Goal: Communication & Community: Connect with others

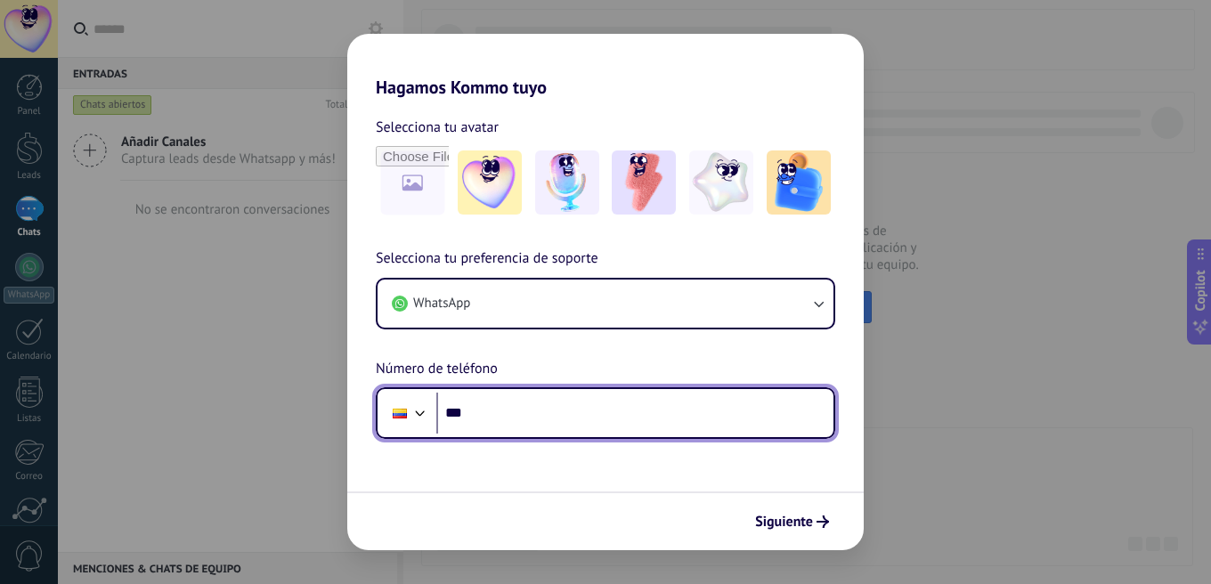
click at [570, 420] on input "***" at bounding box center [634, 413] width 397 height 41
type input "**********"
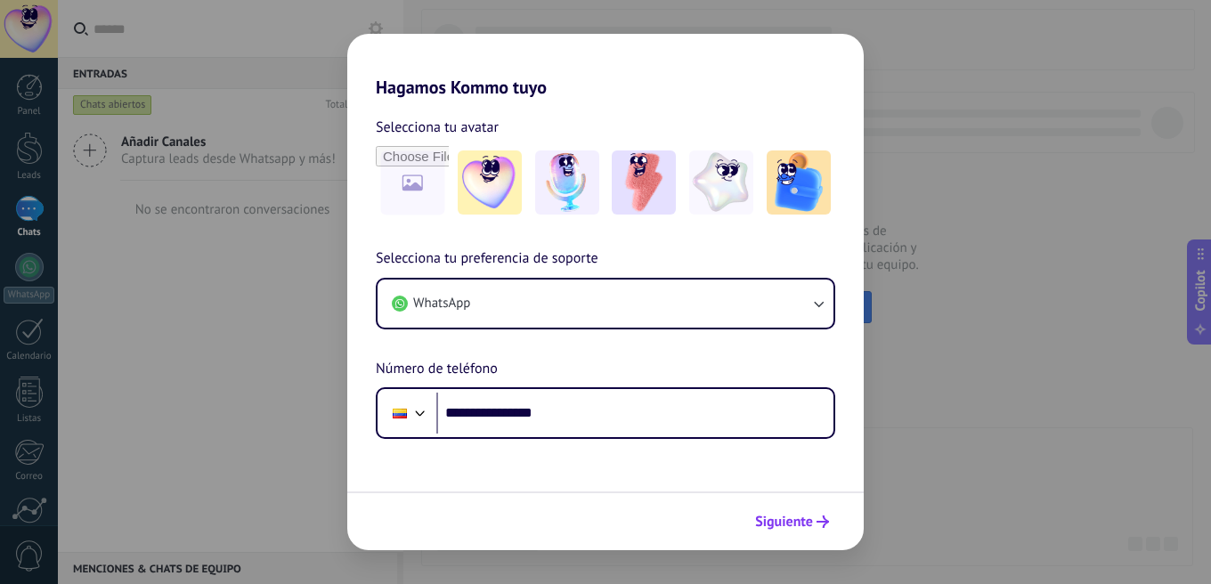
click at [810, 532] on button "Siguiente" at bounding box center [792, 522] width 90 height 30
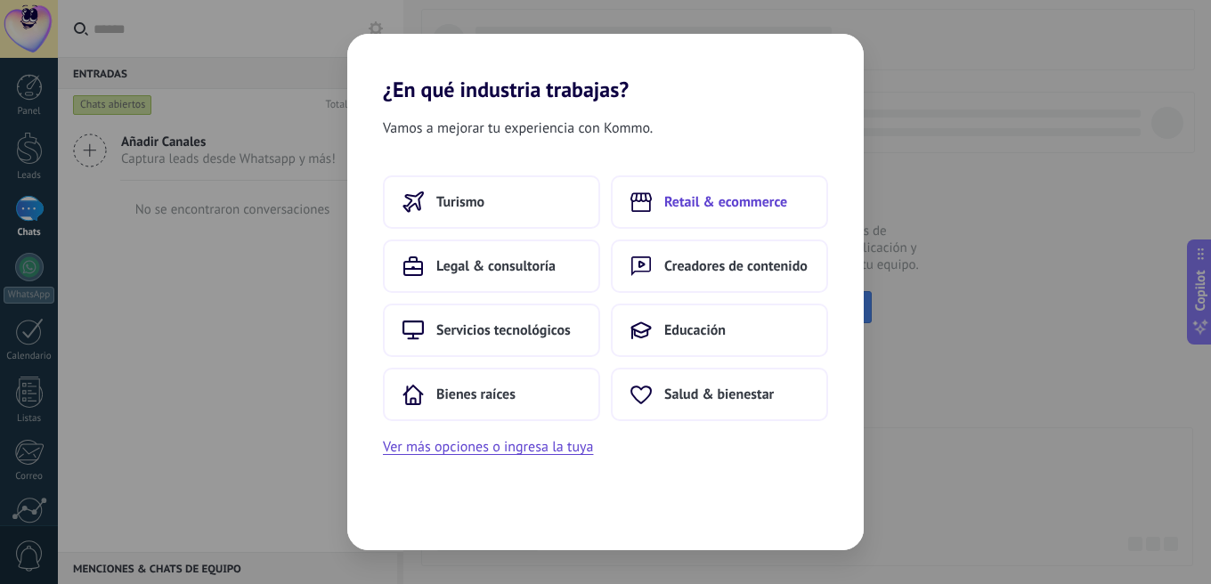
click at [689, 209] on span "Retail & ecommerce" at bounding box center [725, 202] width 123 height 18
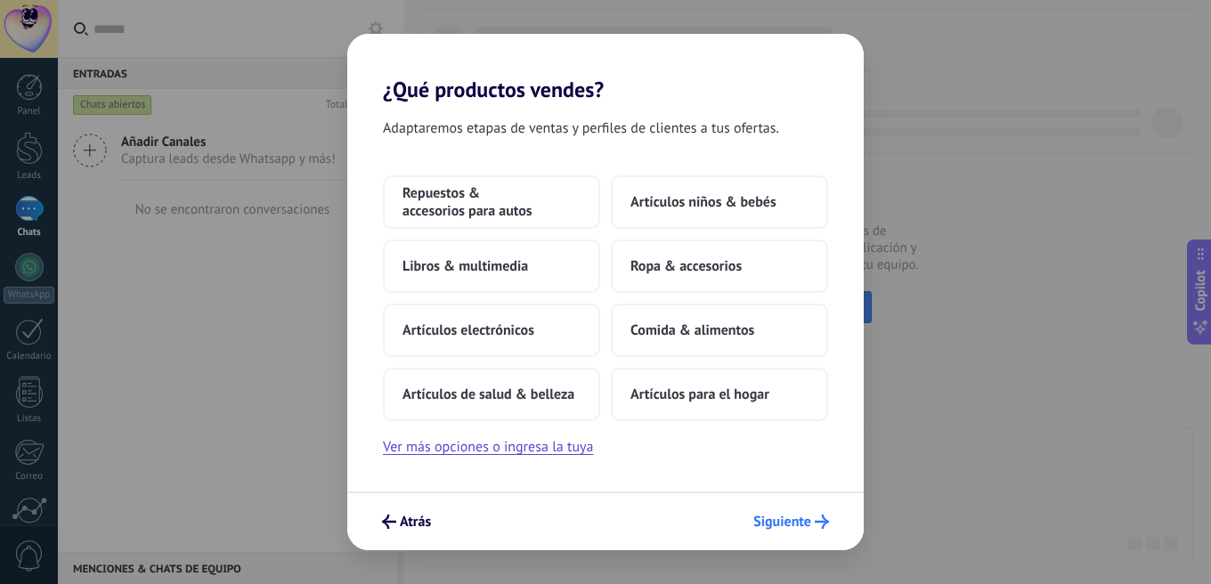
click at [803, 528] on span "Siguiente" at bounding box center [783, 522] width 58 height 12
click at [755, 259] on button "Ropa & accesorios" at bounding box center [719, 266] width 217 height 53
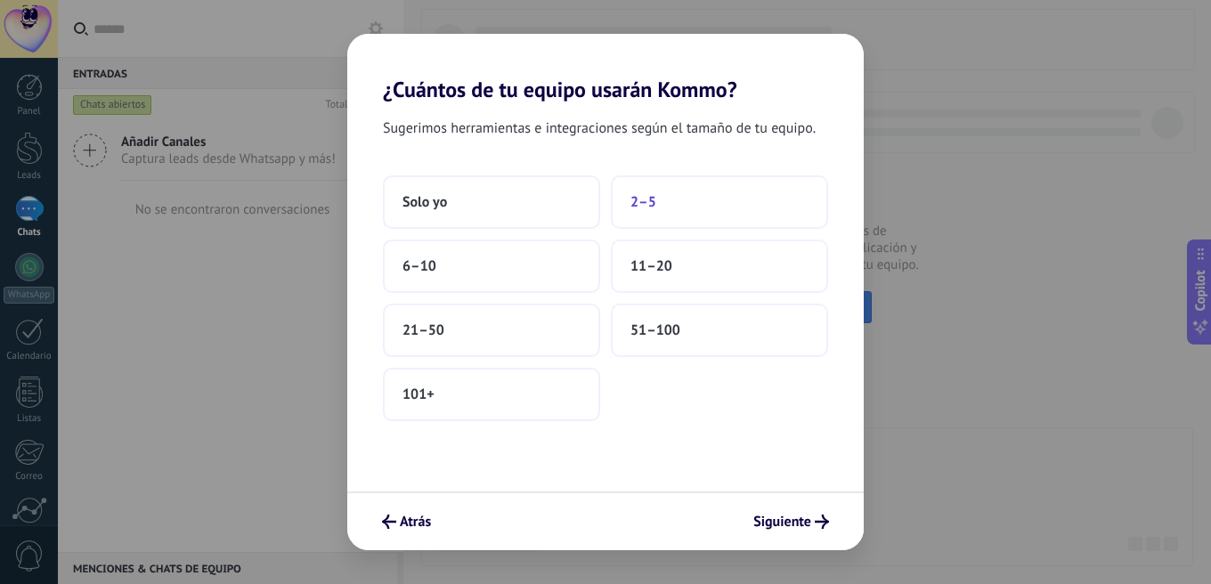
click at [630, 217] on button "2–5" at bounding box center [719, 201] width 217 height 53
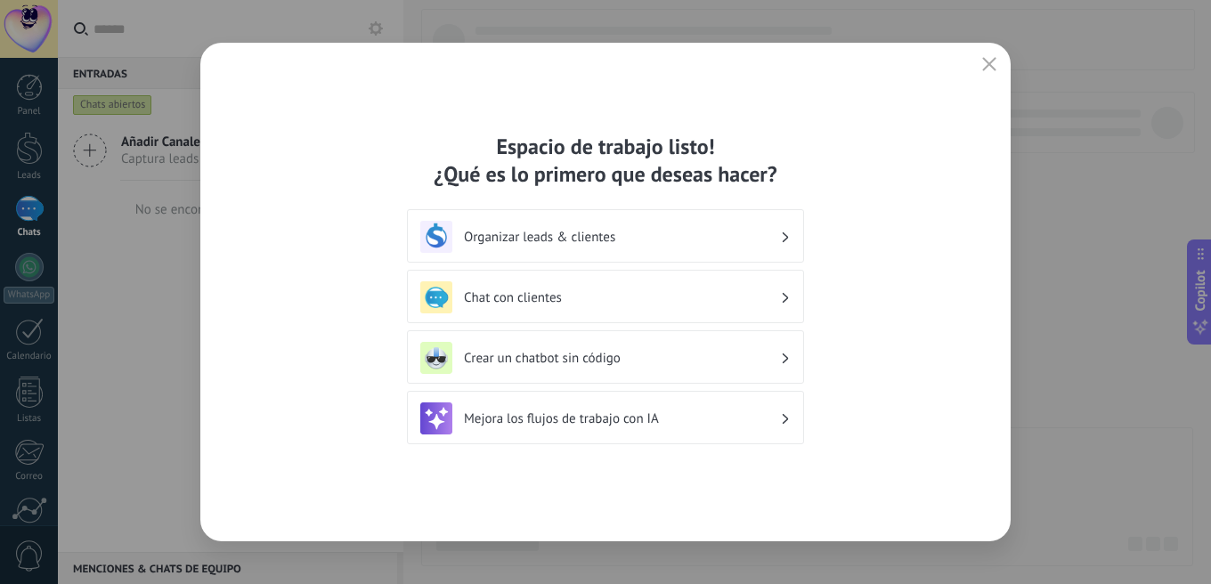
click at [611, 289] on h3 "Chat con clientes" at bounding box center [622, 297] width 316 height 17
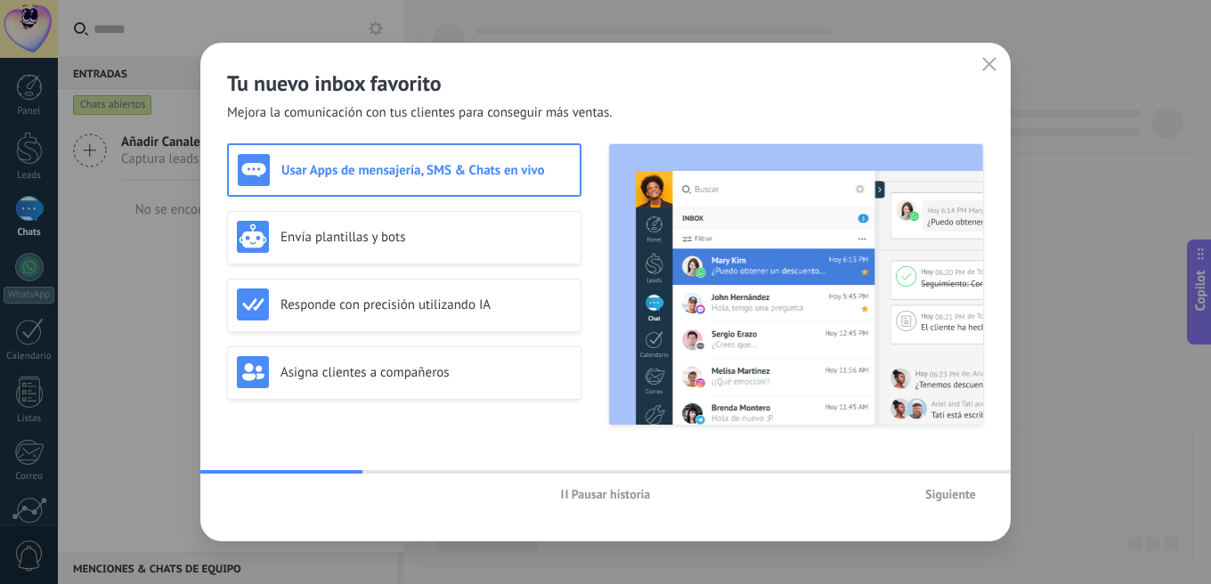
click at [933, 498] on span "Siguiente" at bounding box center [950, 494] width 51 height 12
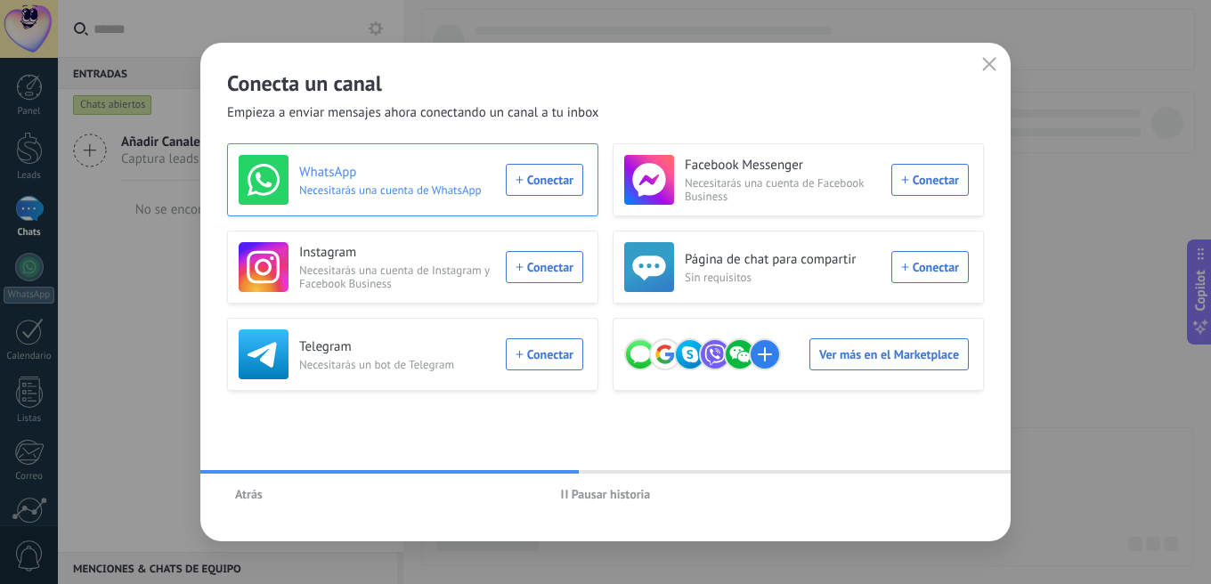
click at [551, 195] on div "WhatsApp Necesitarás una cuenta de WhatsApp Conectar" at bounding box center [411, 180] width 345 height 50
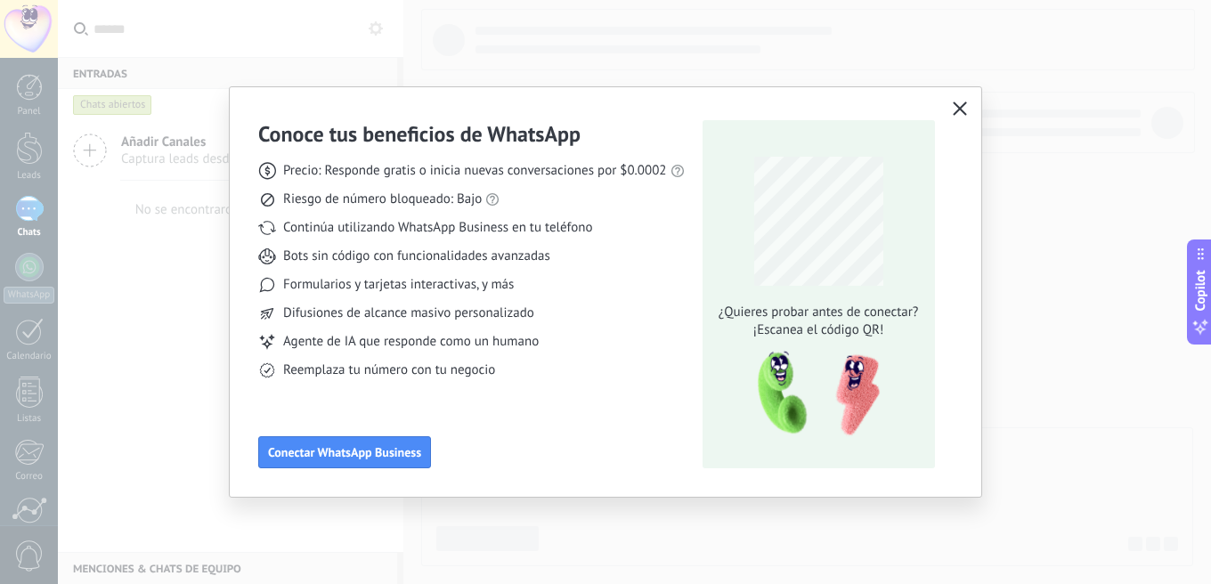
click at [958, 109] on icon "button" at bounding box center [960, 109] width 14 height 14
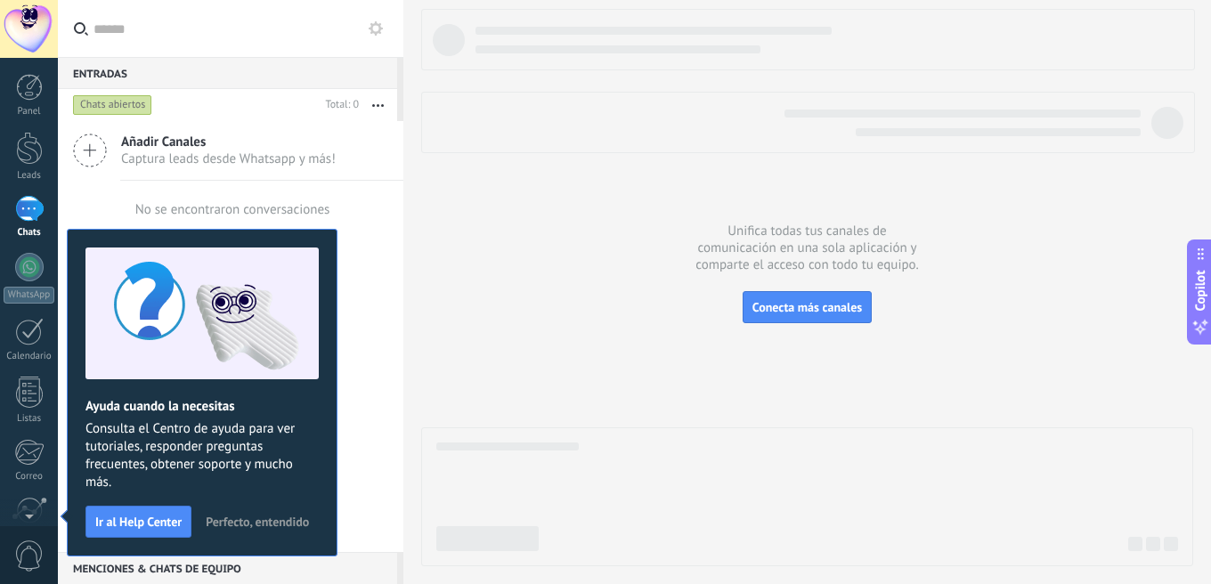
click at [411, 193] on div "Unifica todas tus canales de comunicación en una sola aplicación y comparte el …" at bounding box center [808, 292] width 808 height 584
click at [216, 522] on span "Perfecto, entendido" at bounding box center [257, 522] width 103 height 12
